Goal: Task Accomplishment & Management: Use online tool/utility

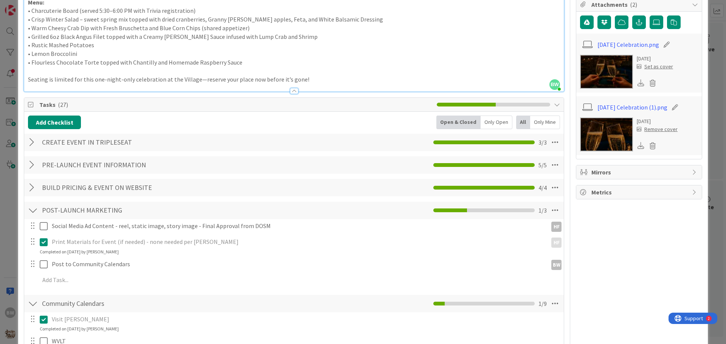
scroll to position [340, 0]
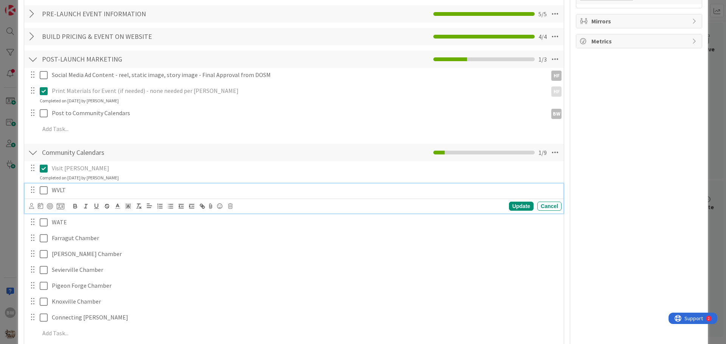
click at [42, 186] on icon at bounding box center [44, 190] width 8 height 9
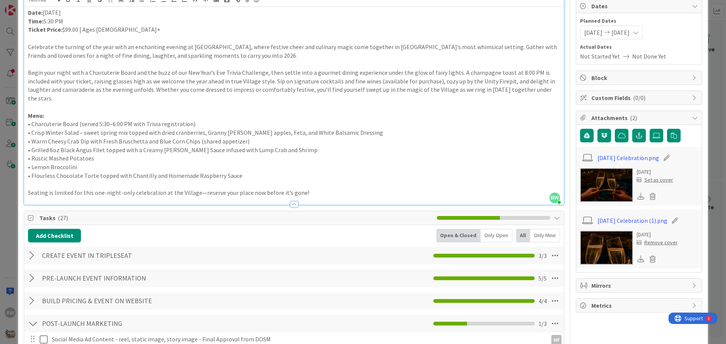
scroll to position [0, 0]
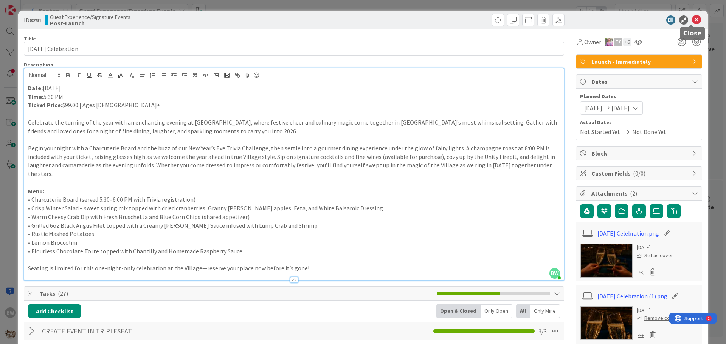
click at [692, 17] on icon at bounding box center [696, 20] width 9 height 9
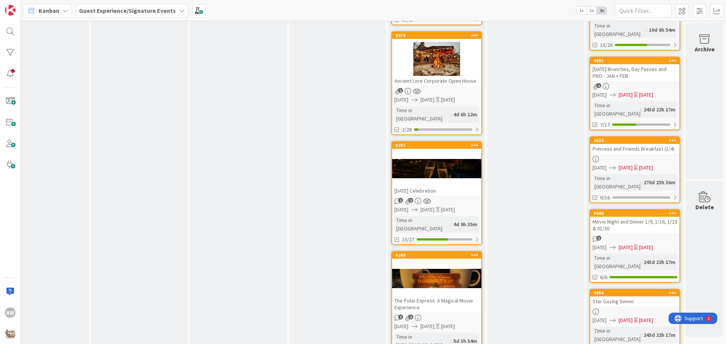
click at [164, 10] on b "Guest Experience/Signature Events" at bounding box center [127, 11] width 97 height 8
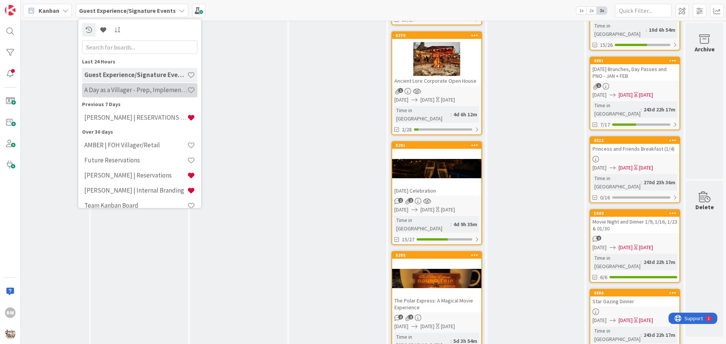
click at [121, 90] on h4 "A Day as a Villager - Prep, Implement and Execute" at bounding box center [135, 90] width 103 height 8
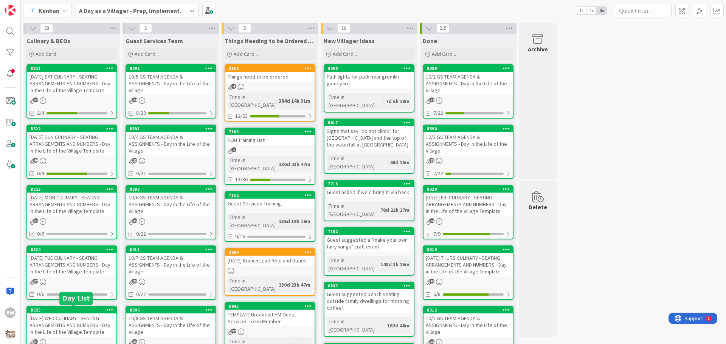
click at [68, 312] on div "8325" at bounding box center [74, 310] width 86 height 5
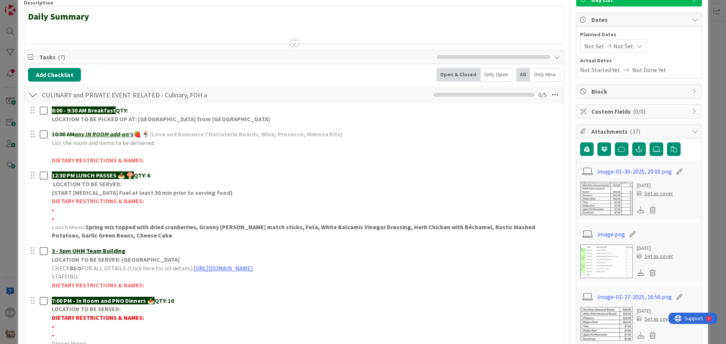
scroll to position [151, 0]
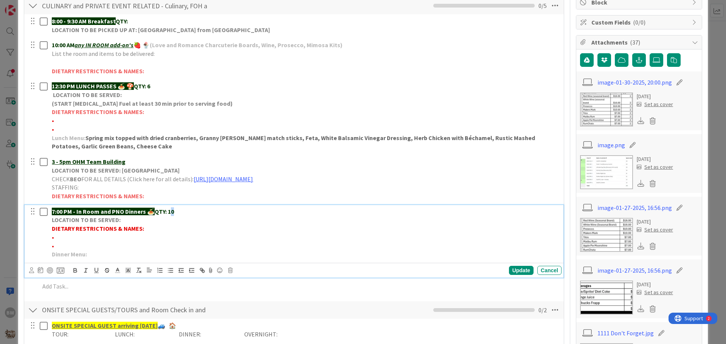
click at [174, 212] on p "7:00 PM - In Room and PNO Dinners 🍝 QTY: 10" at bounding box center [305, 212] width 507 height 9
click at [513, 270] on div "Update" at bounding box center [521, 270] width 25 height 9
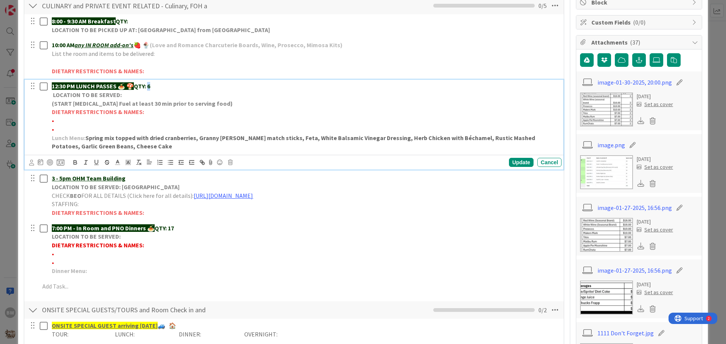
drag, startPoint x: 156, startPoint y: 87, endPoint x: 150, endPoint y: 85, distance: 6.6
click at [150, 85] on p "12:30 PM LUNCH PASSES 🍝 🍄 QTY: 6" at bounding box center [305, 86] width 507 height 9
click at [512, 164] on div "Update" at bounding box center [521, 162] width 25 height 9
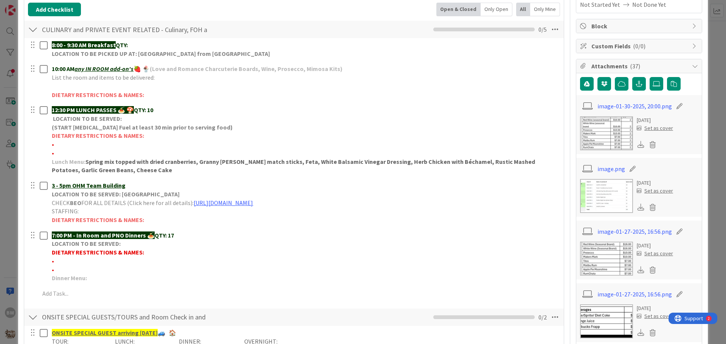
scroll to position [0, 0]
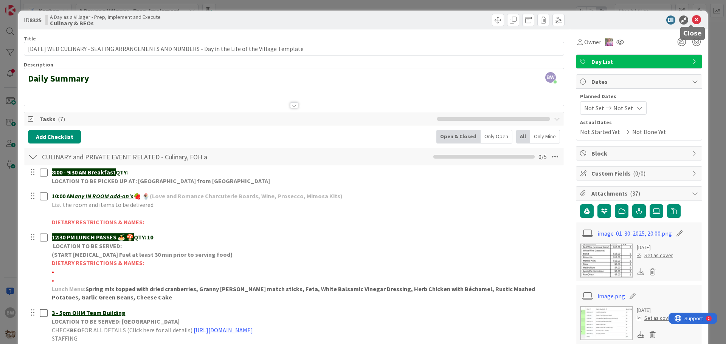
click at [692, 20] on icon at bounding box center [696, 20] width 9 height 9
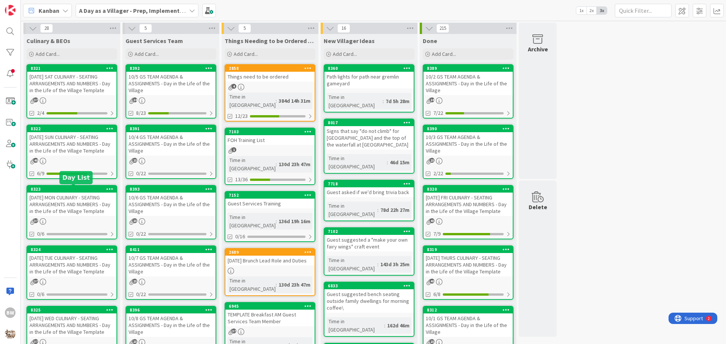
click at [65, 188] on div "8323" at bounding box center [74, 189] width 86 height 5
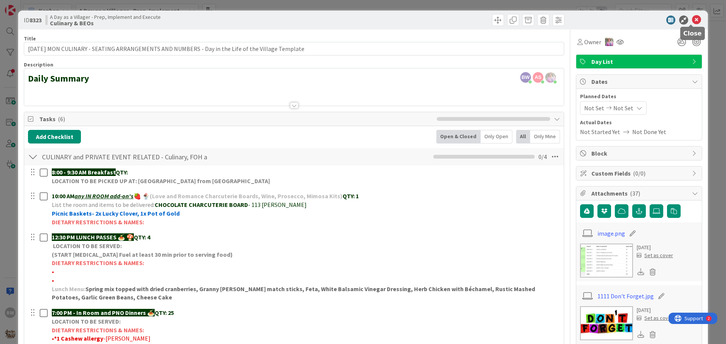
click at [692, 23] on icon at bounding box center [696, 20] width 9 height 9
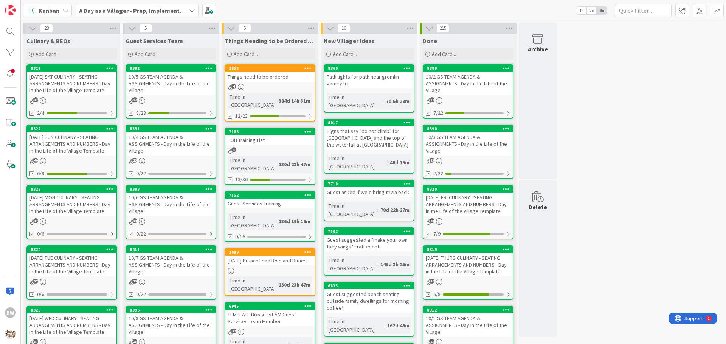
click at [62, 254] on div "[DATE] TUE CULINARY - SEATING ARRANGEMENTS AND NUMBERS - Day in the Life of the…" at bounding box center [71, 264] width 89 height 23
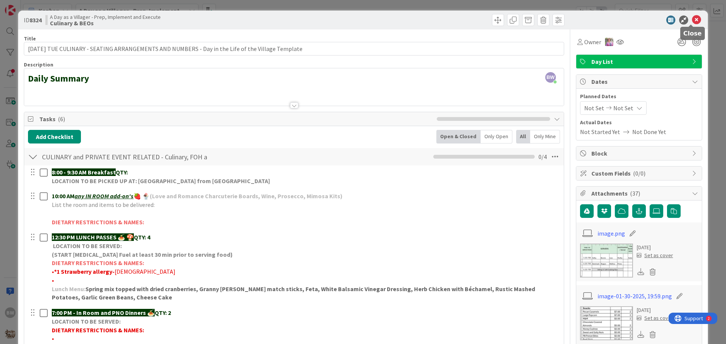
click at [694, 19] on icon at bounding box center [696, 20] width 9 height 9
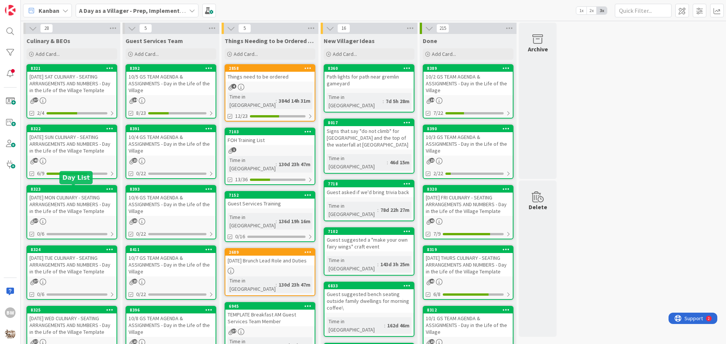
click at [73, 191] on div "8323" at bounding box center [74, 189] width 86 height 5
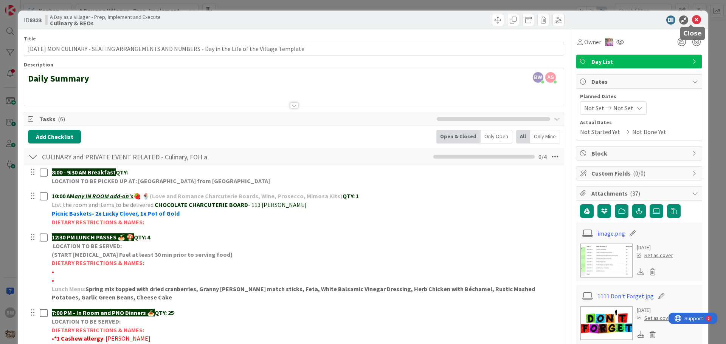
click at [693, 19] on icon at bounding box center [696, 20] width 9 height 9
